Goal: Navigation & Orientation: Find specific page/section

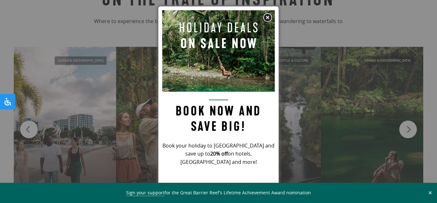
scroll to position [591, 0]
click at [268, 18] on img at bounding box center [268, 18] width 10 height 10
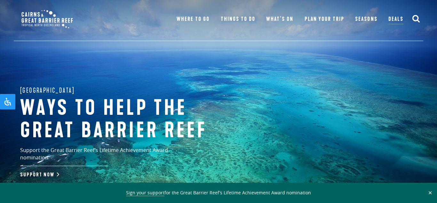
scroll to position [0, 0]
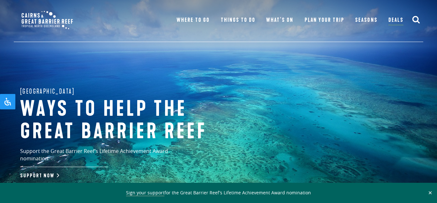
click at [394, 20] on link "Deals" at bounding box center [396, 21] width 15 height 10
